Goal: Task Accomplishment & Management: Use online tool/utility

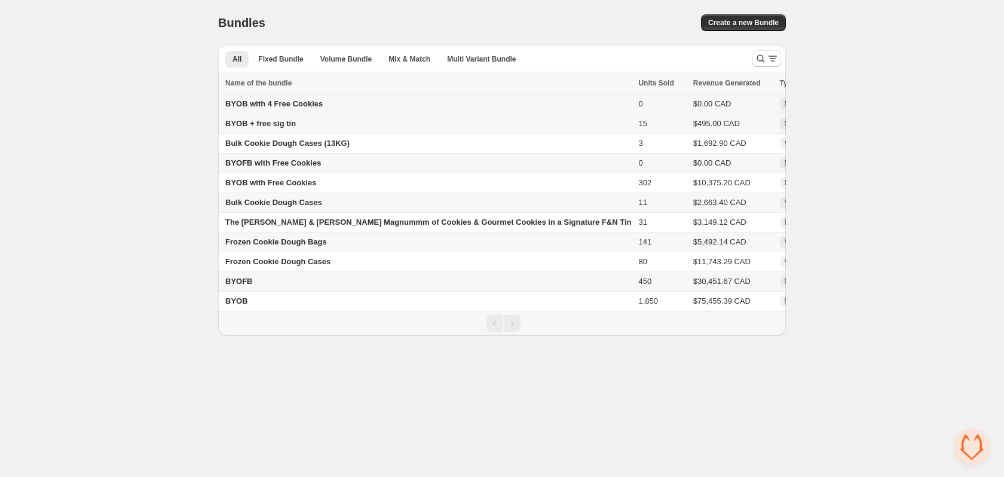
click at [280, 107] on span "BYOB with 4 Free Cookies" at bounding box center [273, 103] width 97 height 9
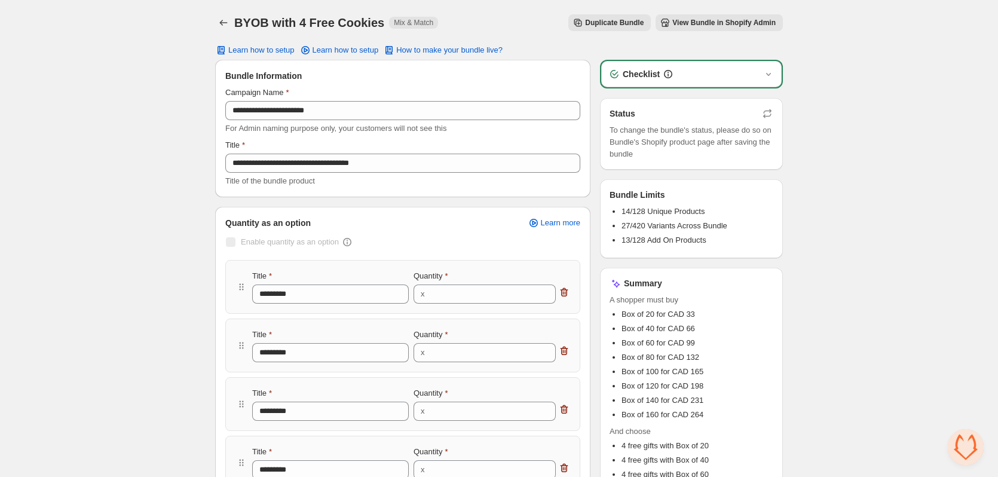
click at [707, 23] on span "View Bundle in Shopify Admin" at bounding box center [724, 23] width 103 height 10
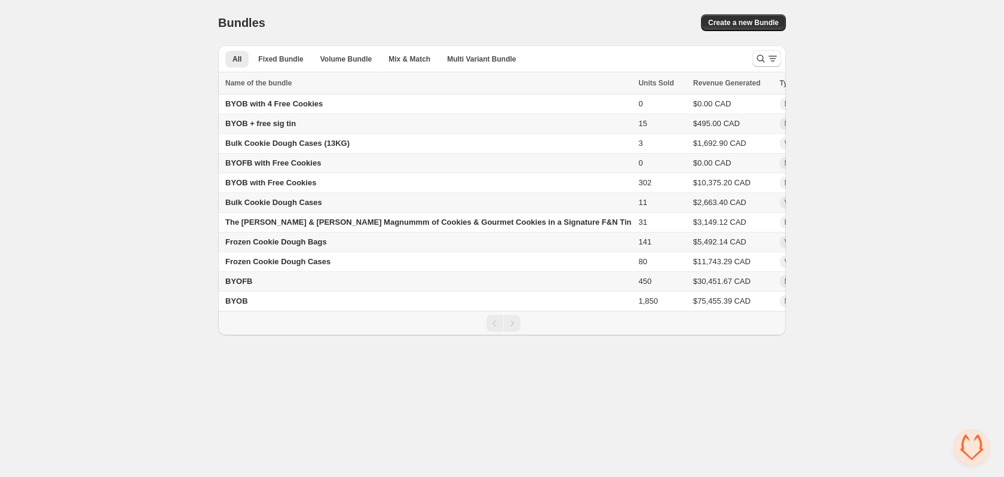
click at [884, 92] on div "Home Bundles Analytics Plan and Billing Bundles. This page is ready Bundles Cre…" at bounding box center [502, 167] width 1004 height 335
click at [278, 102] on span "BYOB with 4 Free Cookies" at bounding box center [273, 103] width 97 height 9
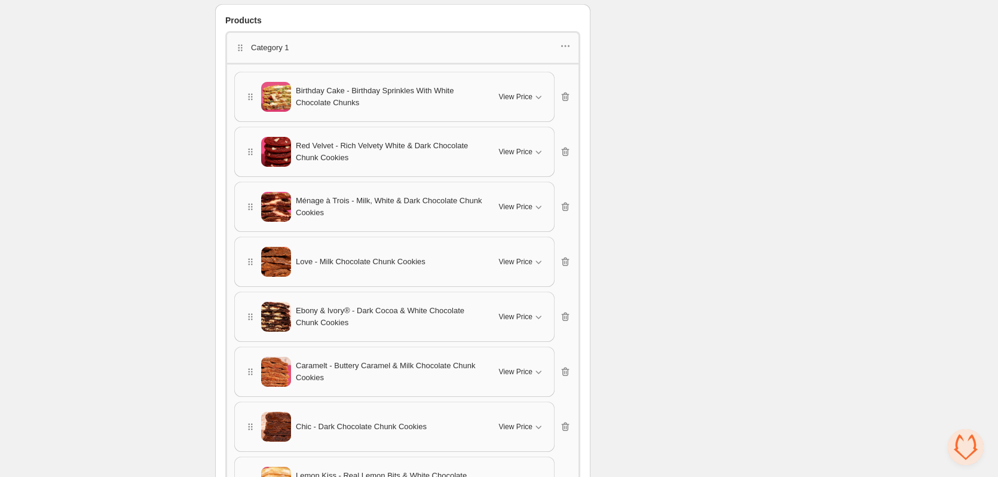
scroll to position [1136, 0]
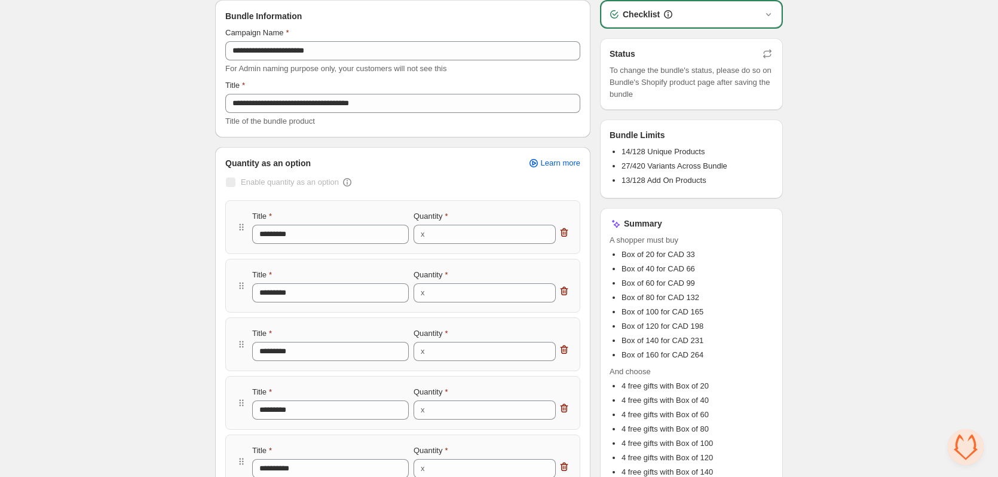
scroll to position [0, 0]
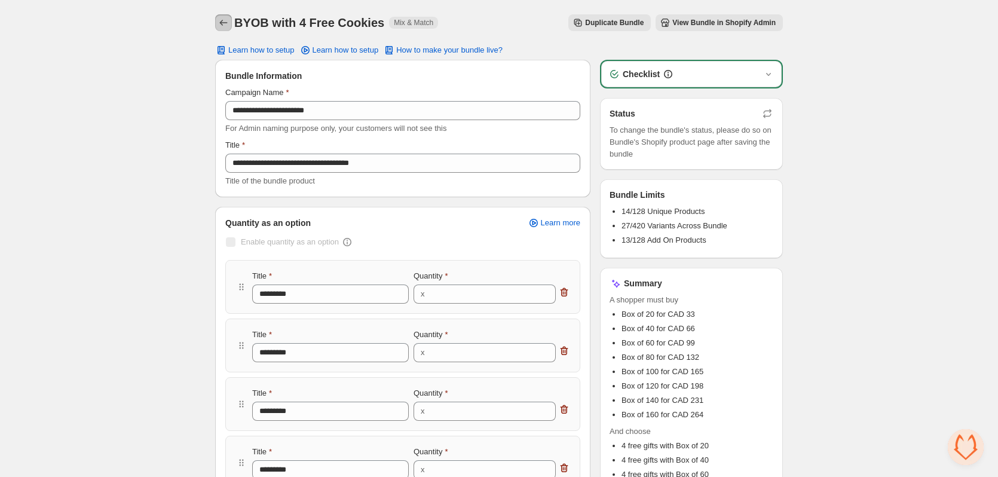
click at [227, 19] on icon "Back" at bounding box center [224, 23] width 12 height 12
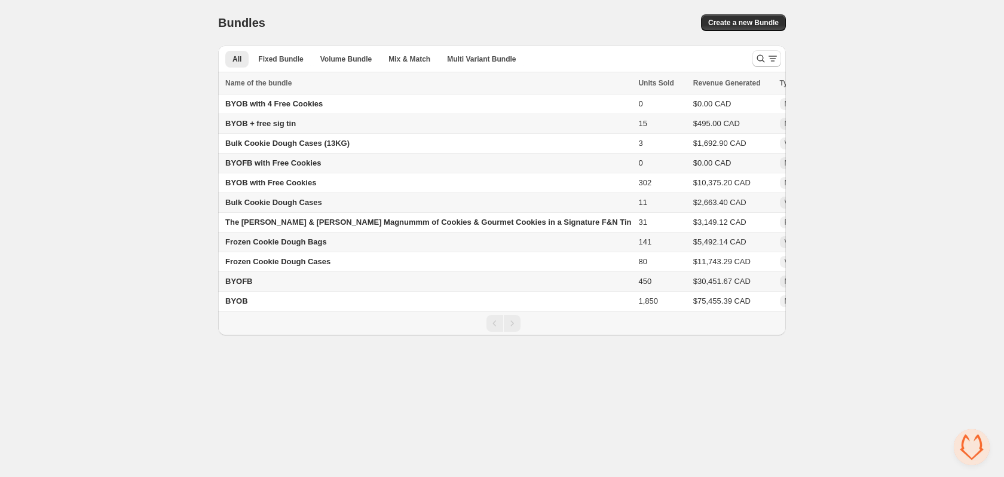
click at [690, 277] on td "$30,451.67 CAD" at bounding box center [733, 282] width 87 height 20
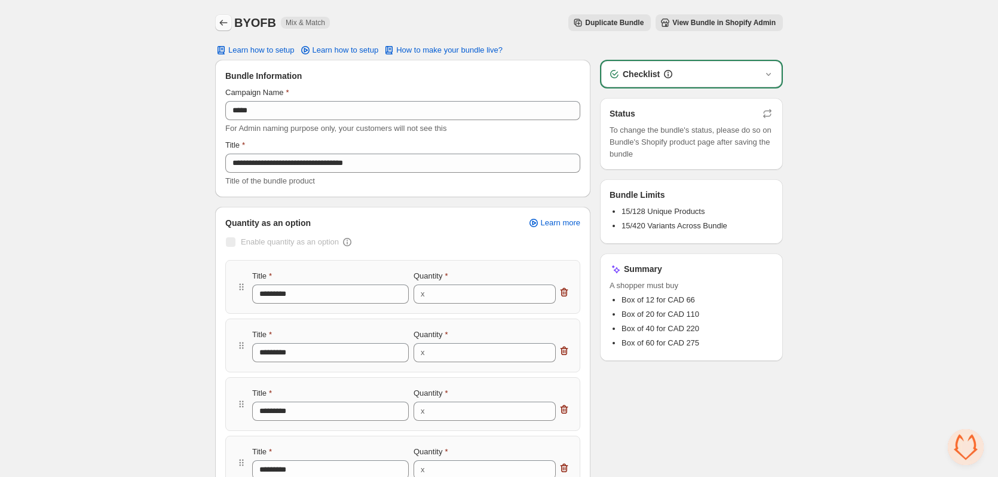
click at [222, 21] on icon "Back" at bounding box center [224, 23] width 12 height 12
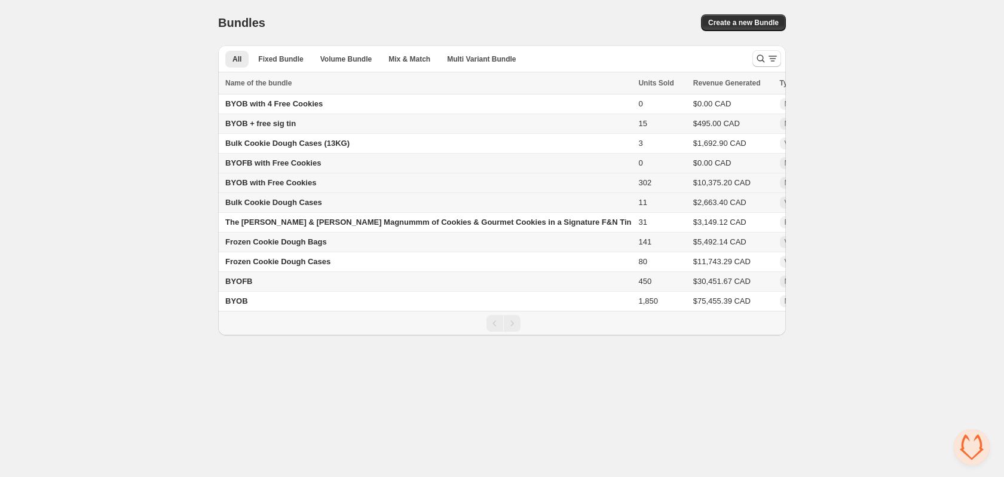
click at [266, 185] on span "BYOB with Free Cookies" at bounding box center [270, 182] width 91 height 9
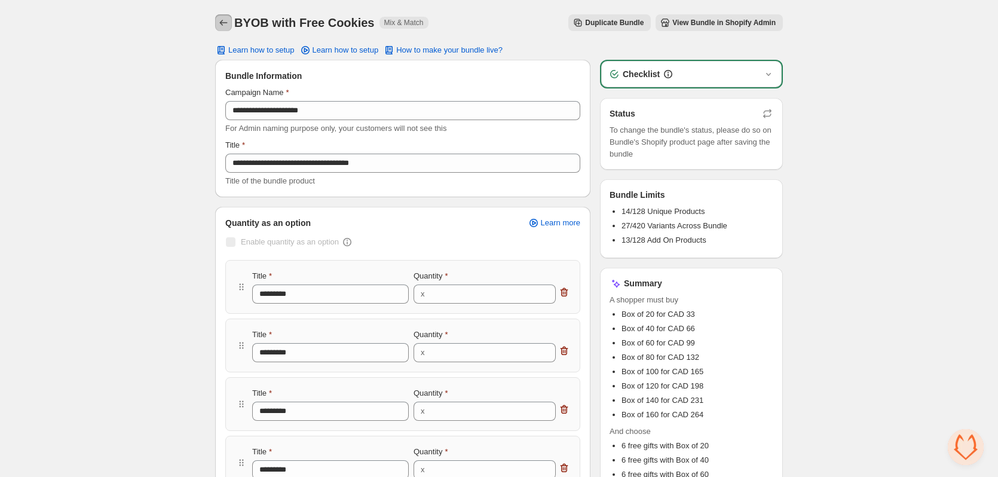
click at [216, 24] on button "Back" at bounding box center [223, 22] width 17 height 17
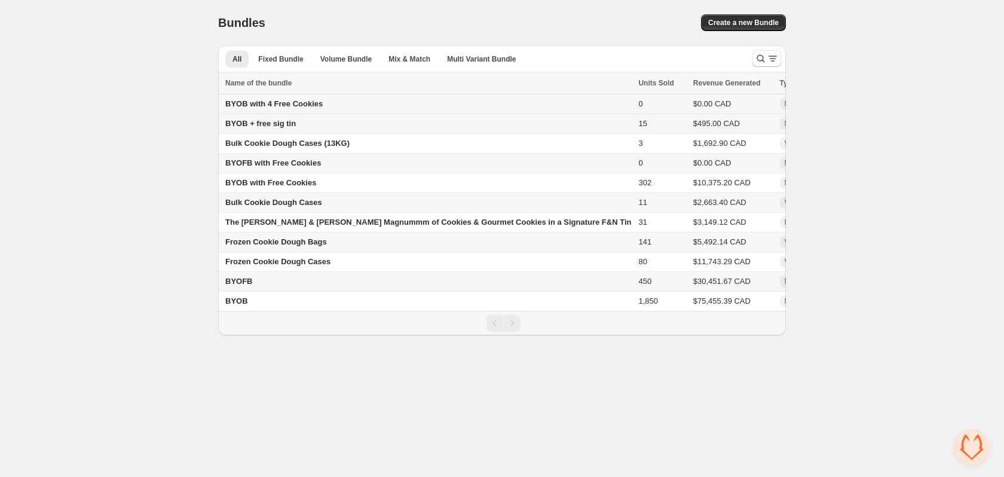
click at [268, 104] on span "BYOB with 4 Free Cookies" at bounding box center [273, 103] width 97 height 9
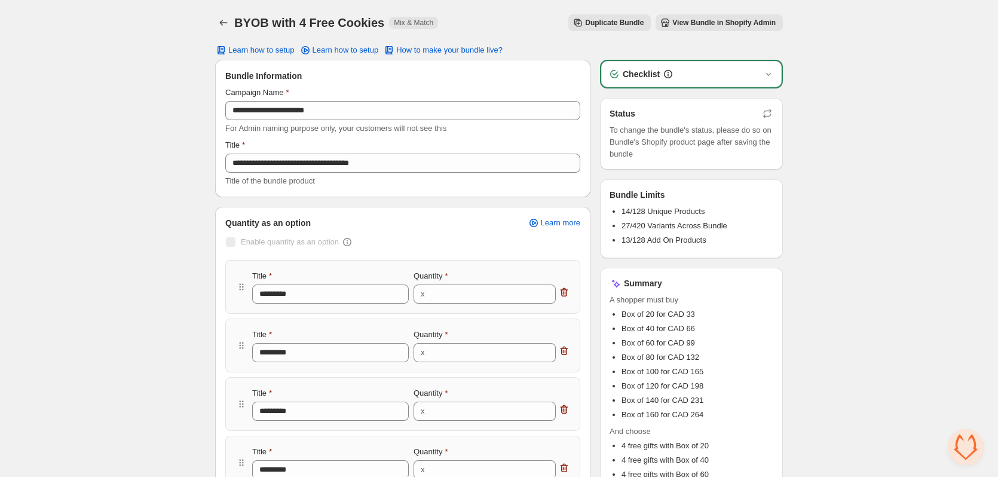
click at [705, 25] on span "View Bundle in Shopify Admin" at bounding box center [724, 23] width 103 height 10
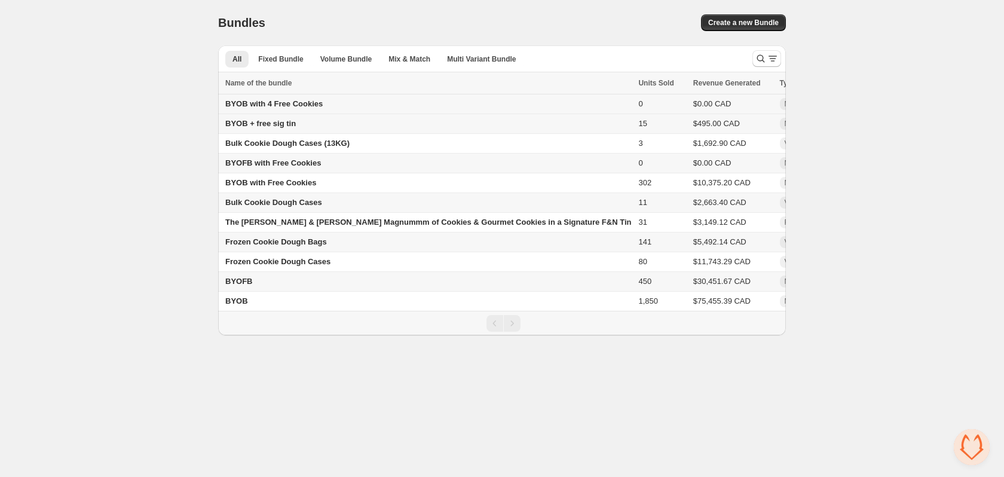
click at [291, 105] on span "BYOB with 4 Free Cookies" at bounding box center [273, 103] width 97 height 9
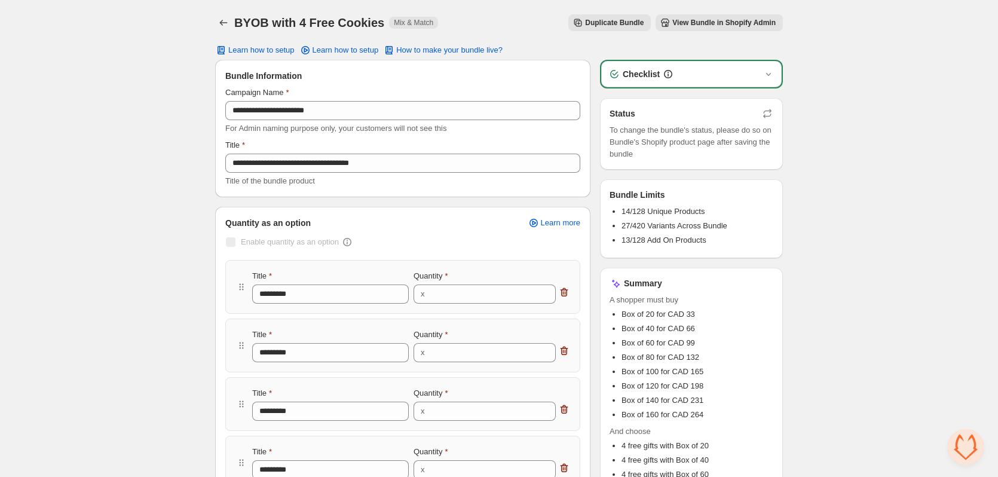
click at [719, 16] on button "View Bundle in Shopify Admin" at bounding box center [719, 22] width 127 height 17
